Goal: Task Accomplishment & Management: Manage account settings

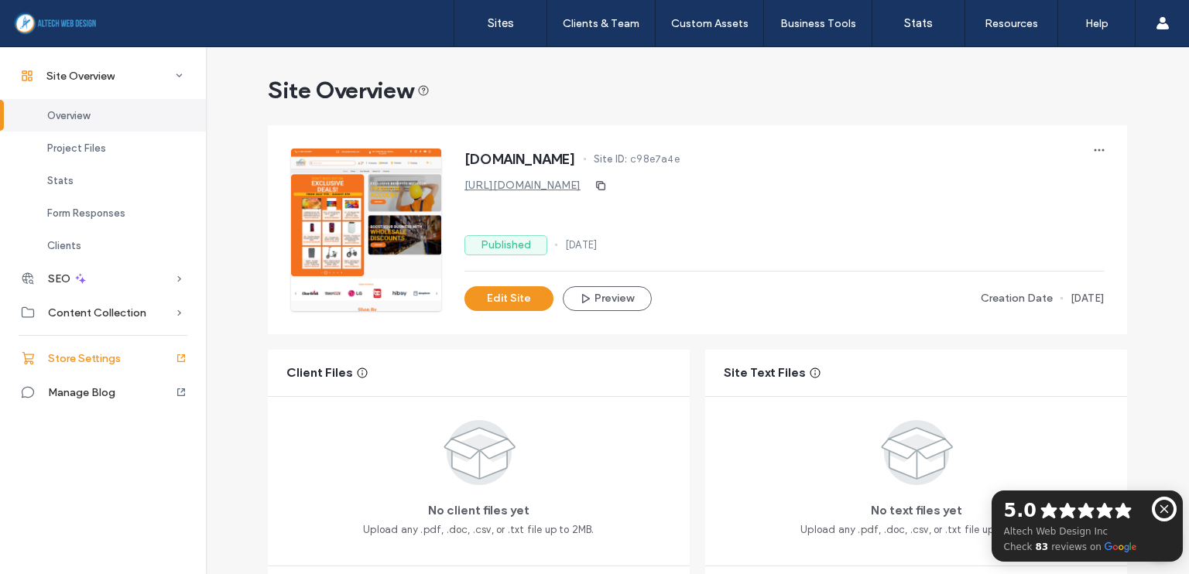
click at [140, 356] on div "Store Settings" at bounding box center [103, 358] width 206 height 34
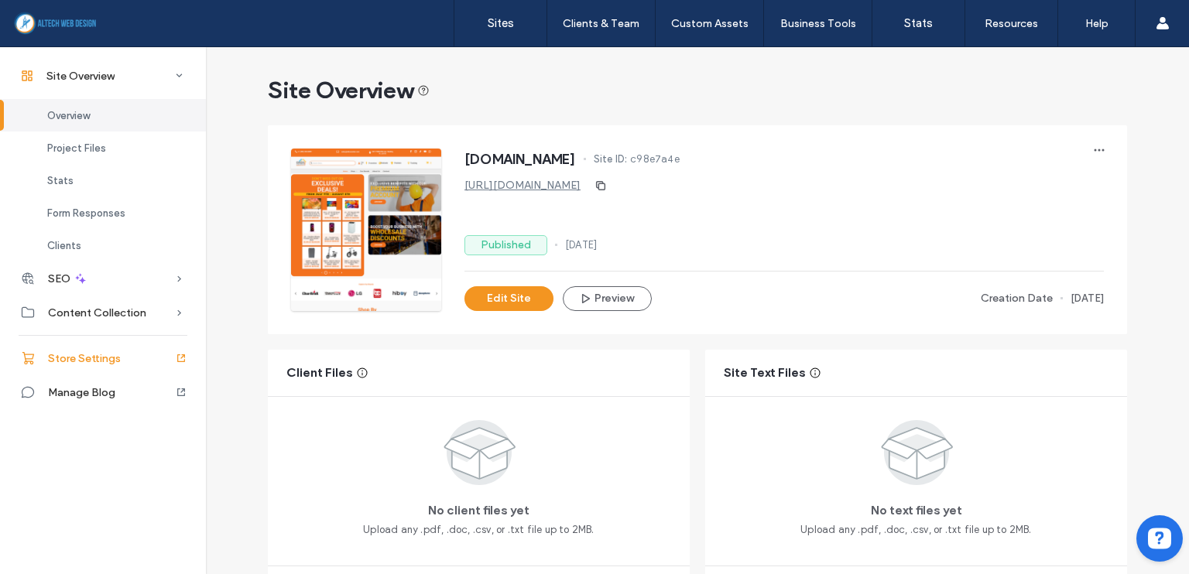
drag, startPoint x: 0, startPoint y: 0, endPoint x: 108, endPoint y: 365, distance: 380.0
click at [108, 365] on div "Store Settings" at bounding box center [103, 358] width 206 height 34
